Goal: Information Seeking & Learning: Learn about a topic

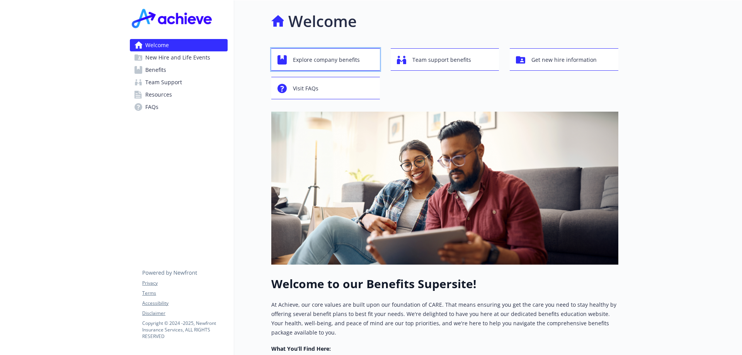
click at [348, 64] on span "Explore company benefits" at bounding box center [326, 60] width 67 height 15
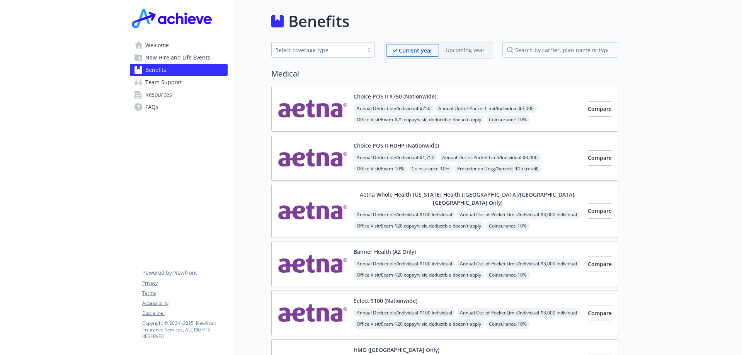
click at [151, 43] on span "Welcome" at bounding box center [157, 45] width 24 height 12
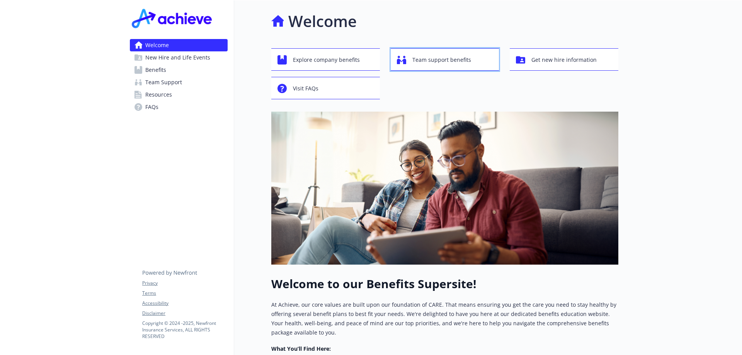
click at [446, 65] on span "Team support benefits" at bounding box center [441, 60] width 59 height 15
